Goal: Information Seeking & Learning: Learn about a topic

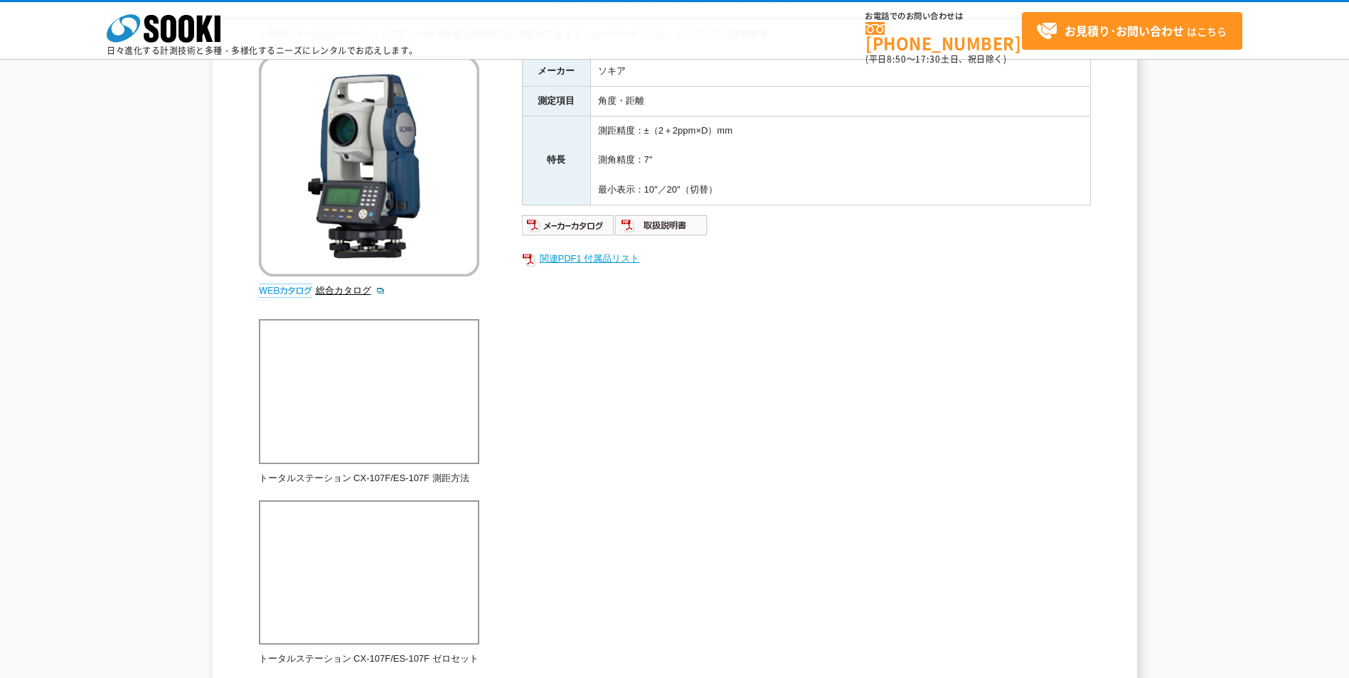
click at [616, 260] on link "関連PDF1 付属品リスト" at bounding box center [806, 259] width 569 height 18
click at [618, 258] on link "関連PDF1 付属品リスト" at bounding box center [806, 259] width 569 height 18
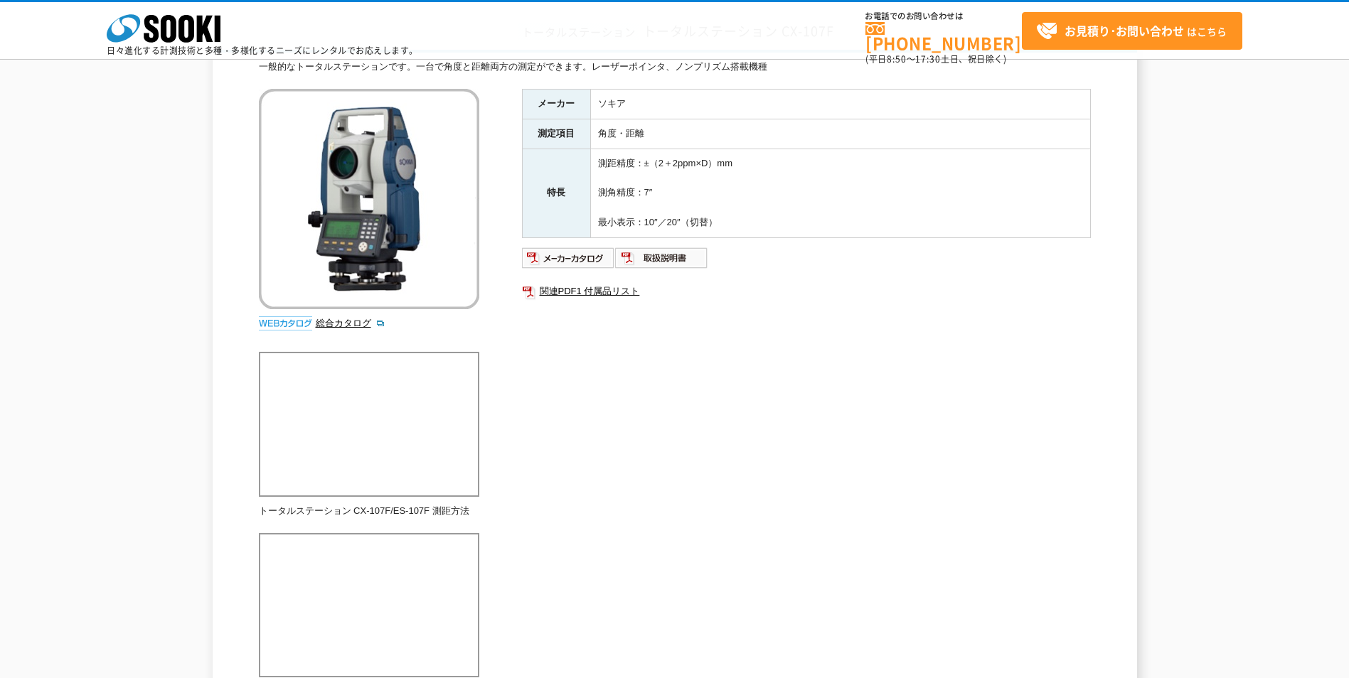
scroll to position [71, 0]
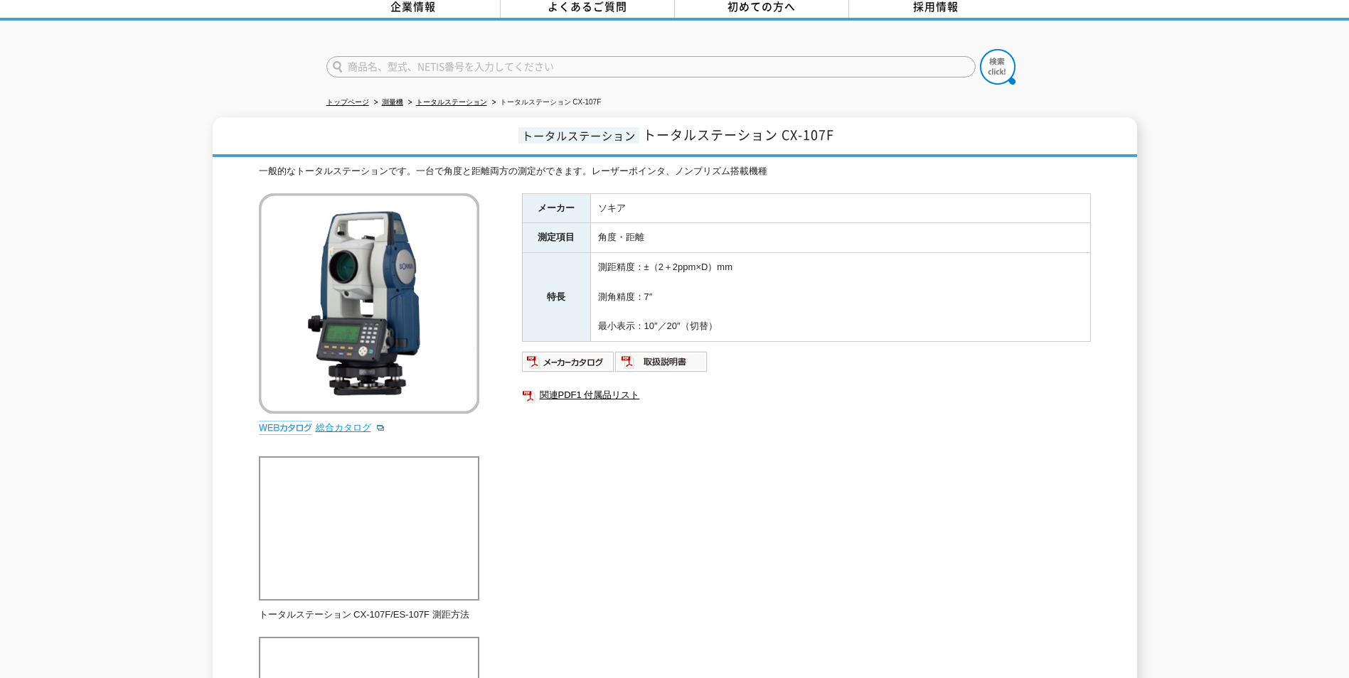
click at [356, 423] on link "総合カタログ" at bounding box center [351, 427] width 70 height 11
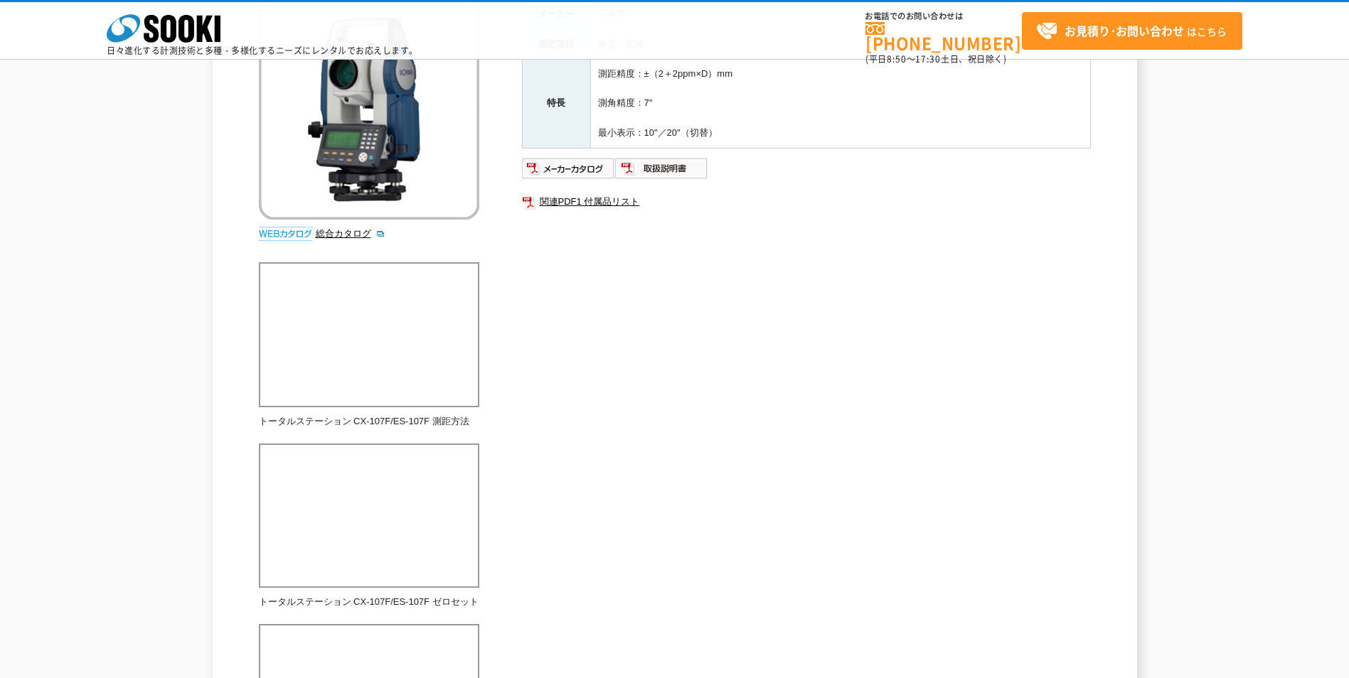
scroll to position [0, 0]
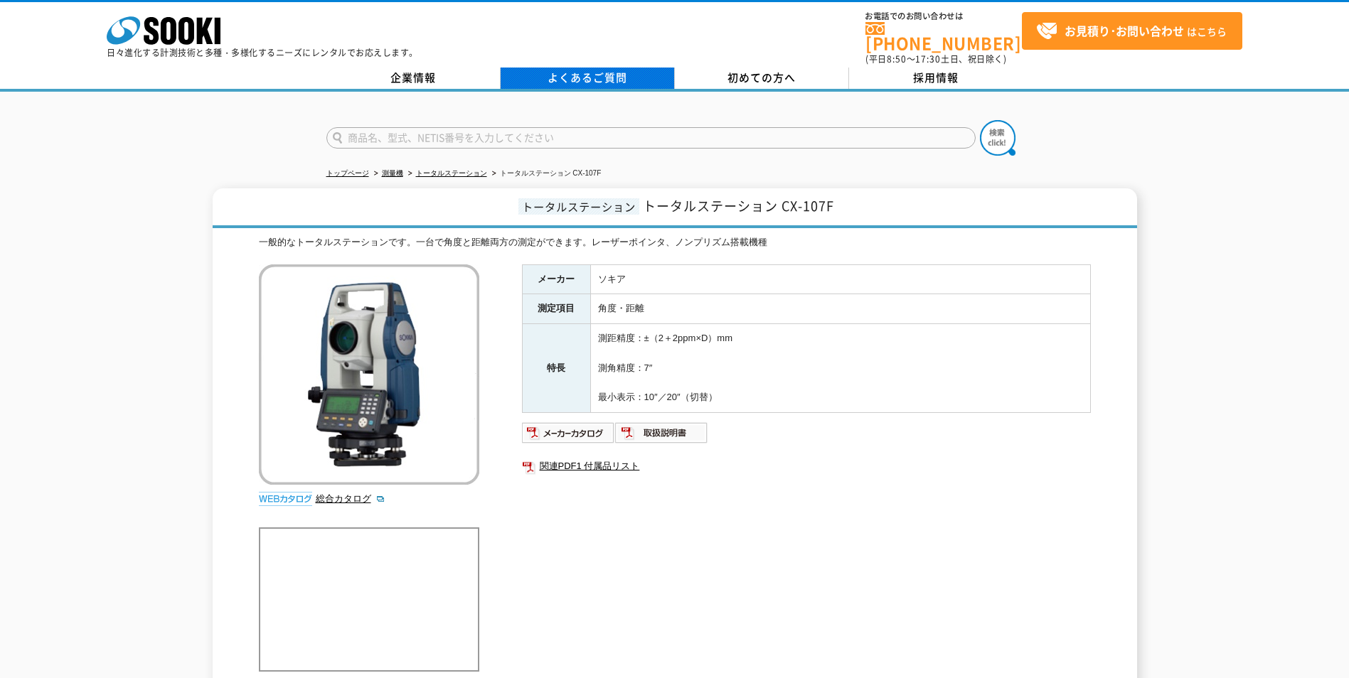
click at [609, 68] on link "よくあるご質問" at bounding box center [588, 78] width 174 height 21
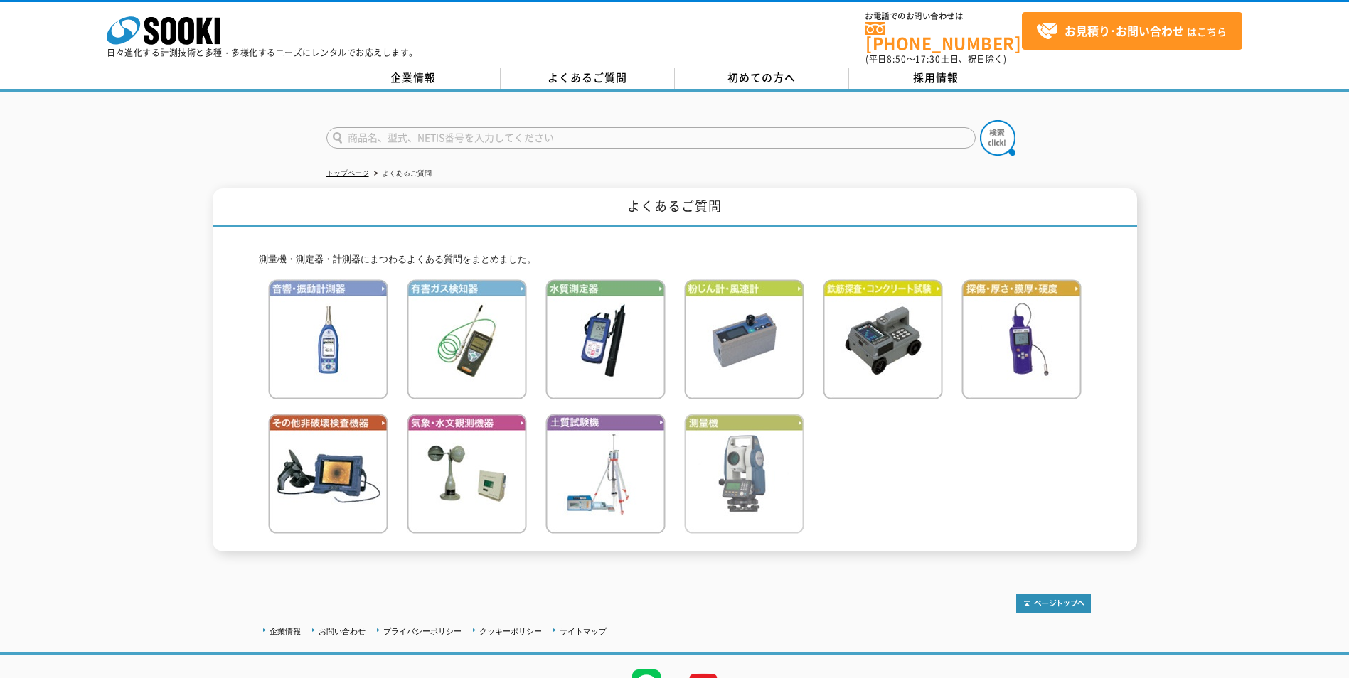
click at [772, 474] on img at bounding box center [744, 474] width 120 height 120
